Goal: Task Accomplishment & Management: Complete application form

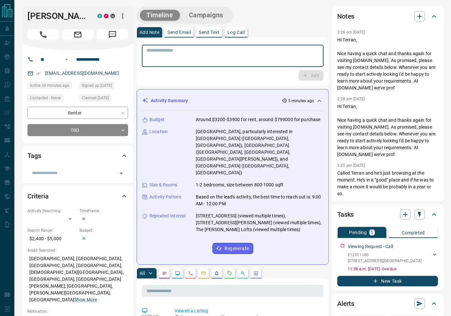
click at [174, 59] on textarea at bounding box center [232, 56] width 172 height 17
type textarea "**********"
click at [306, 76] on icon "button" at bounding box center [305, 76] width 6 height 6
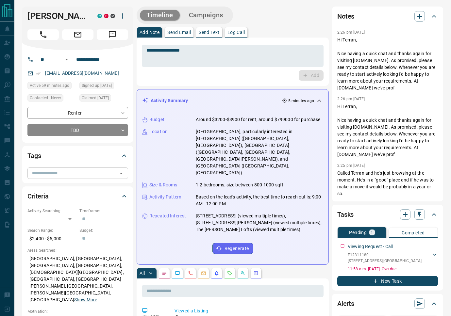
drag, startPoint x: 65, startPoint y: 183, endPoint x: 70, endPoint y: 184, distance: 4.7
click at [65, 177] on input "text" at bounding box center [72, 172] width 86 height 7
type input "*"
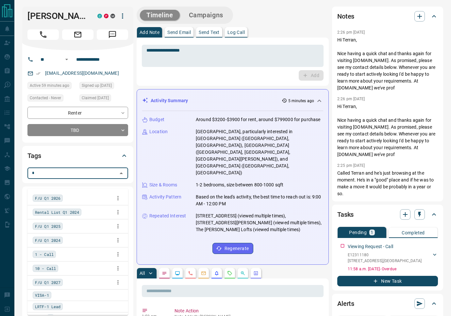
click at [51, 250] on div "1 - Call" at bounding box center [78, 255] width 90 height 10
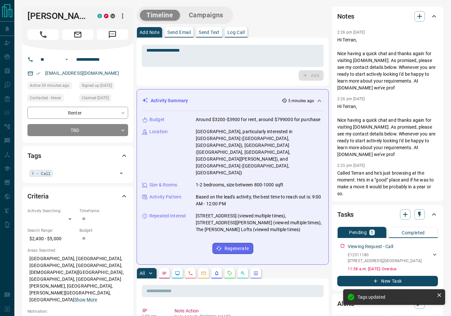
click at [95, 161] on div "Tags" at bounding box center [73, 156] width 93 height 10
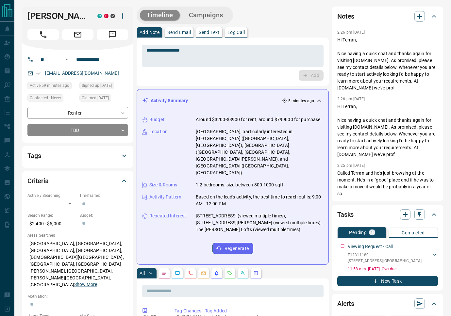
click at [89, 161] on div "Tags" at bounding box center [73, 156] width 93 height 10
